Goal: Find specific fact: Find specific fact

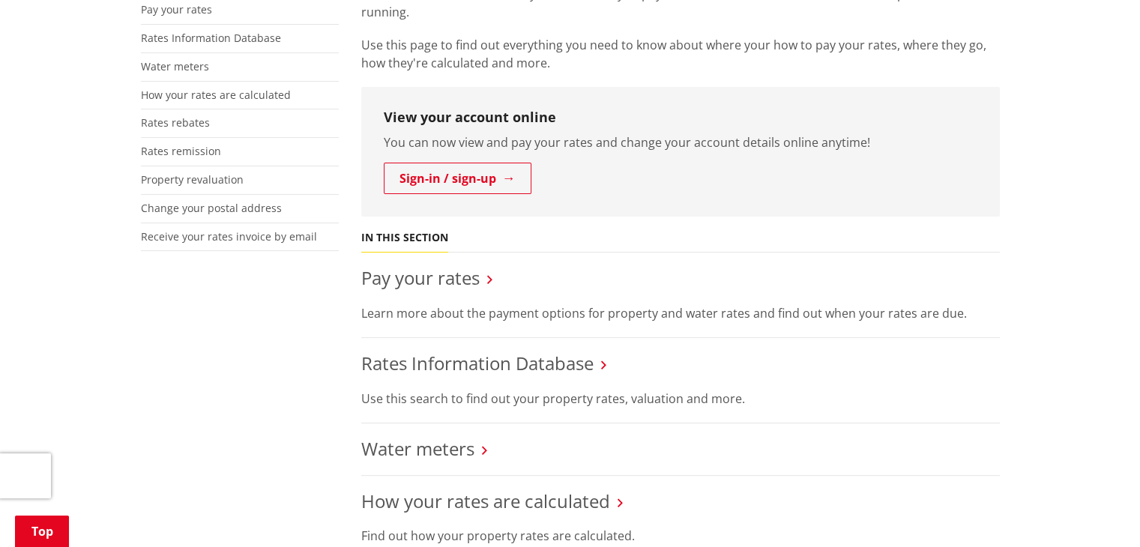
scroll to position [524, 0]
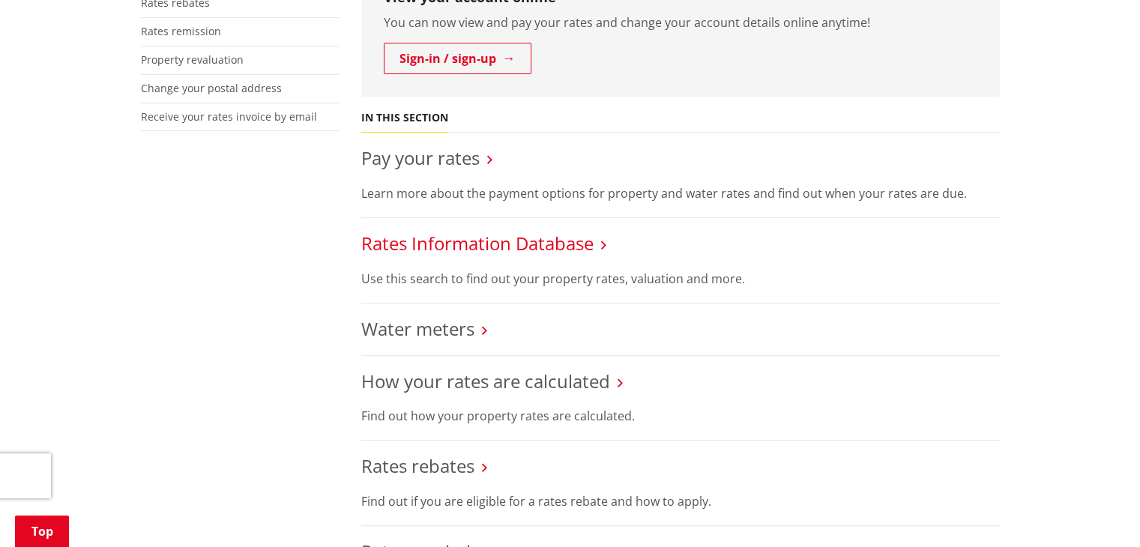
click at [485, 231] on link "Rates Information Database" at bounding box center [477, 243] width 232 height 25
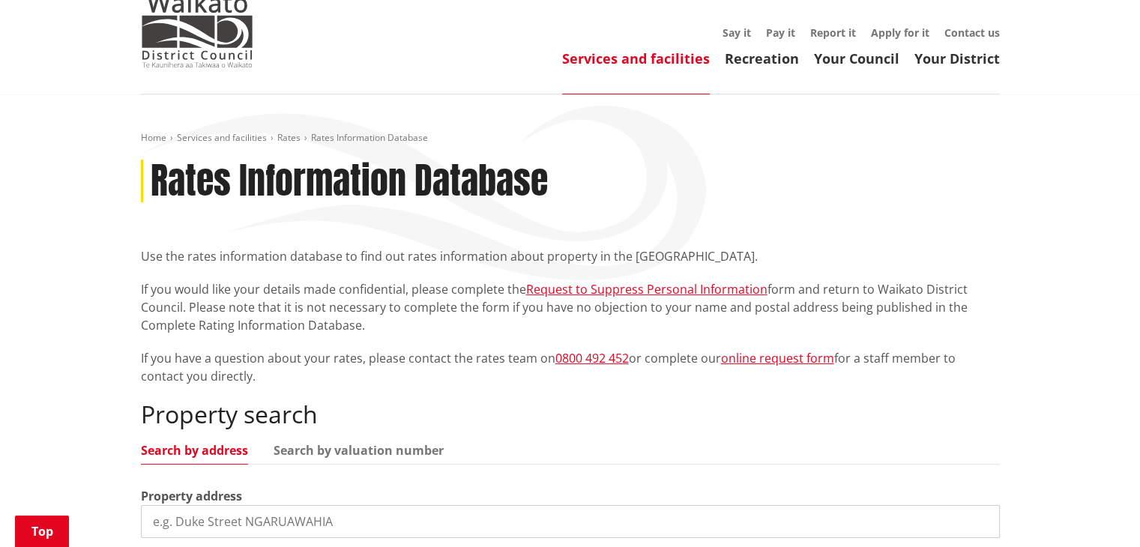
scroll to position [375, 0]
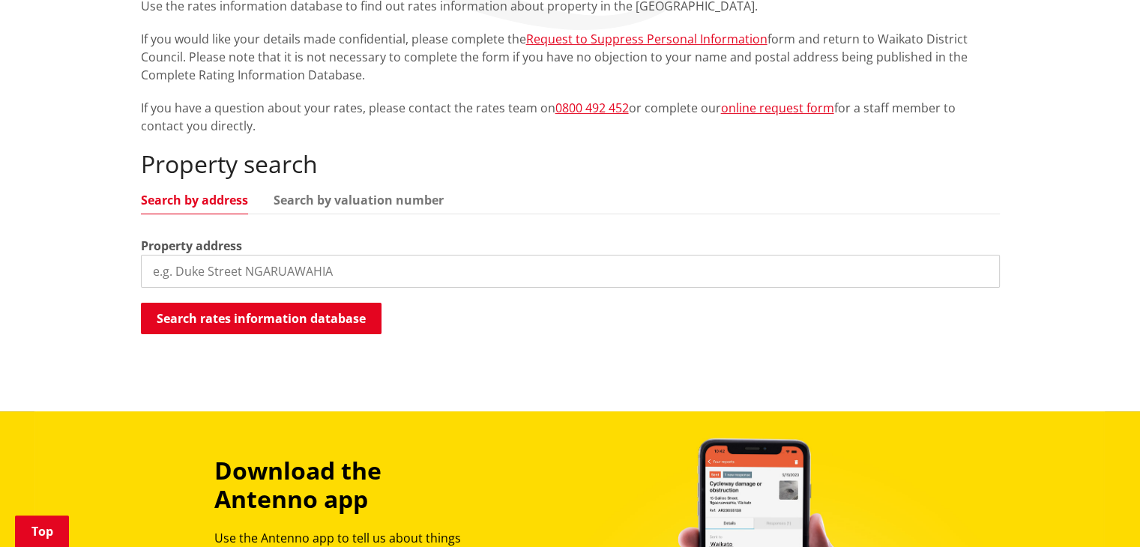
click at [292, 255] on input "search" at bounding box center [570, 271] width 859 height 33
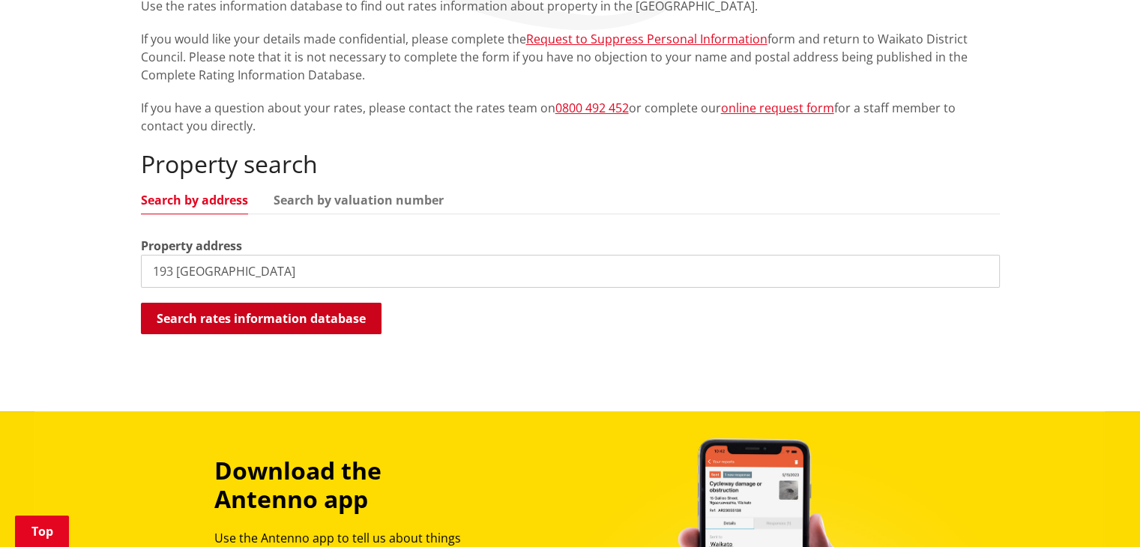
type input "193 Jericho"
click at [266, 303] on button "Search rates information database" at bounding box center [261, 318] width 241 height 31
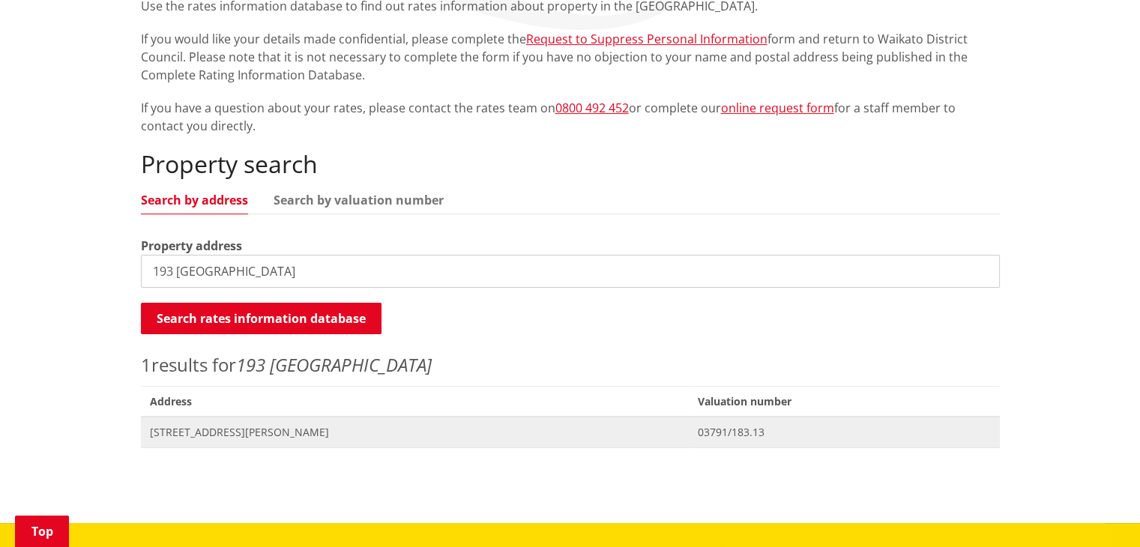
click at [216, 425] on span "193 Jericho Road PUKEKOHE" at bounding box center [415, 432] width 530 height 15
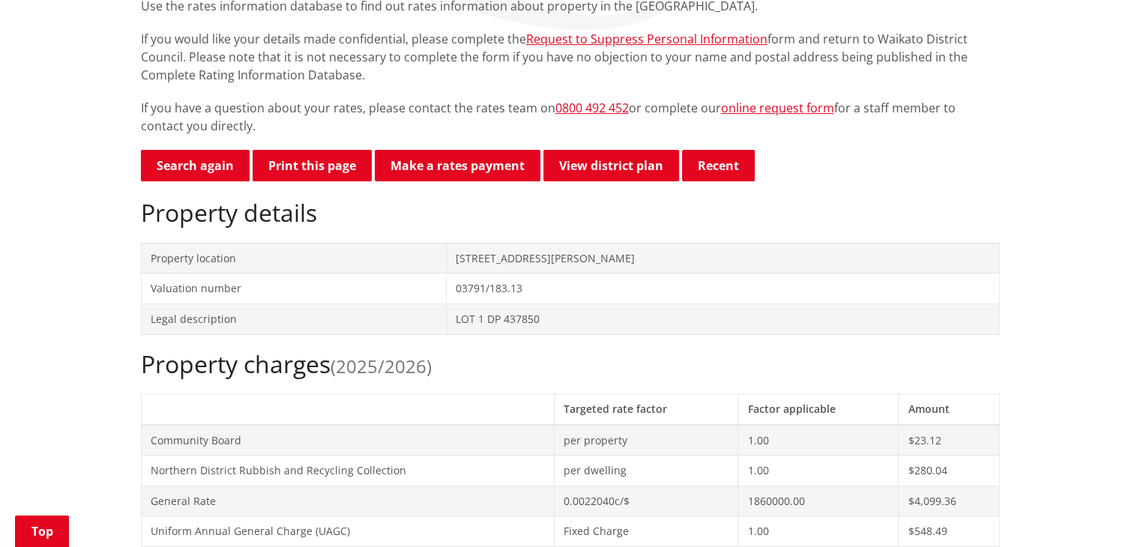
scroll to position [674, 0]
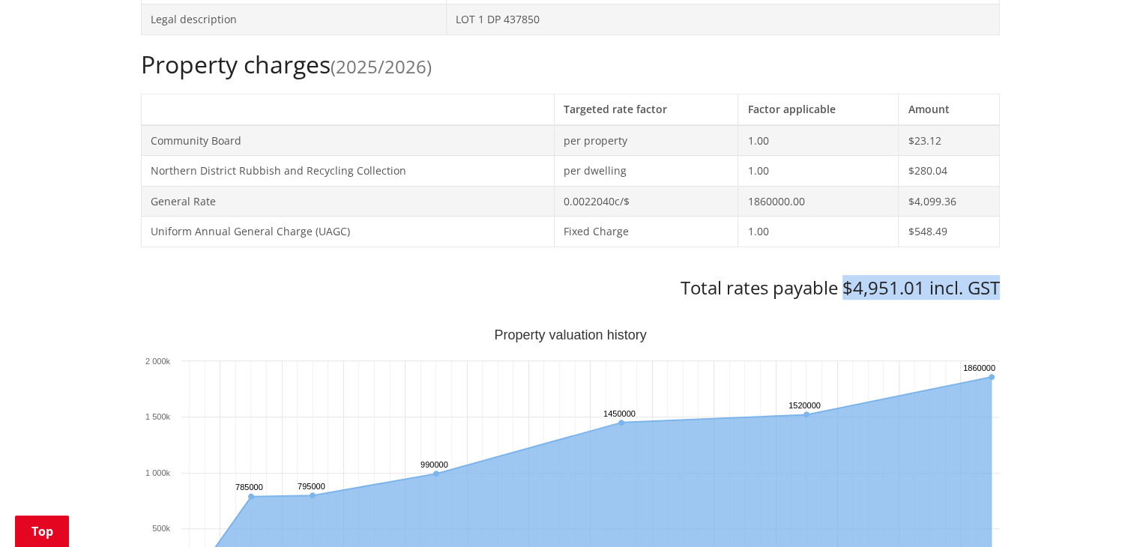
drag, startPoint x: 843, startPoint y: 261, endPoint x: 996, endPoint y: 262, distance: 152.8
click at [996, 277] on h3 "Total rates payable $4,951.01 incl. GST" at bounding box center [570, 288] width 859 height 22
copy h3 "$4,951.01 incl. GST"
